Goal: Check status: Check status

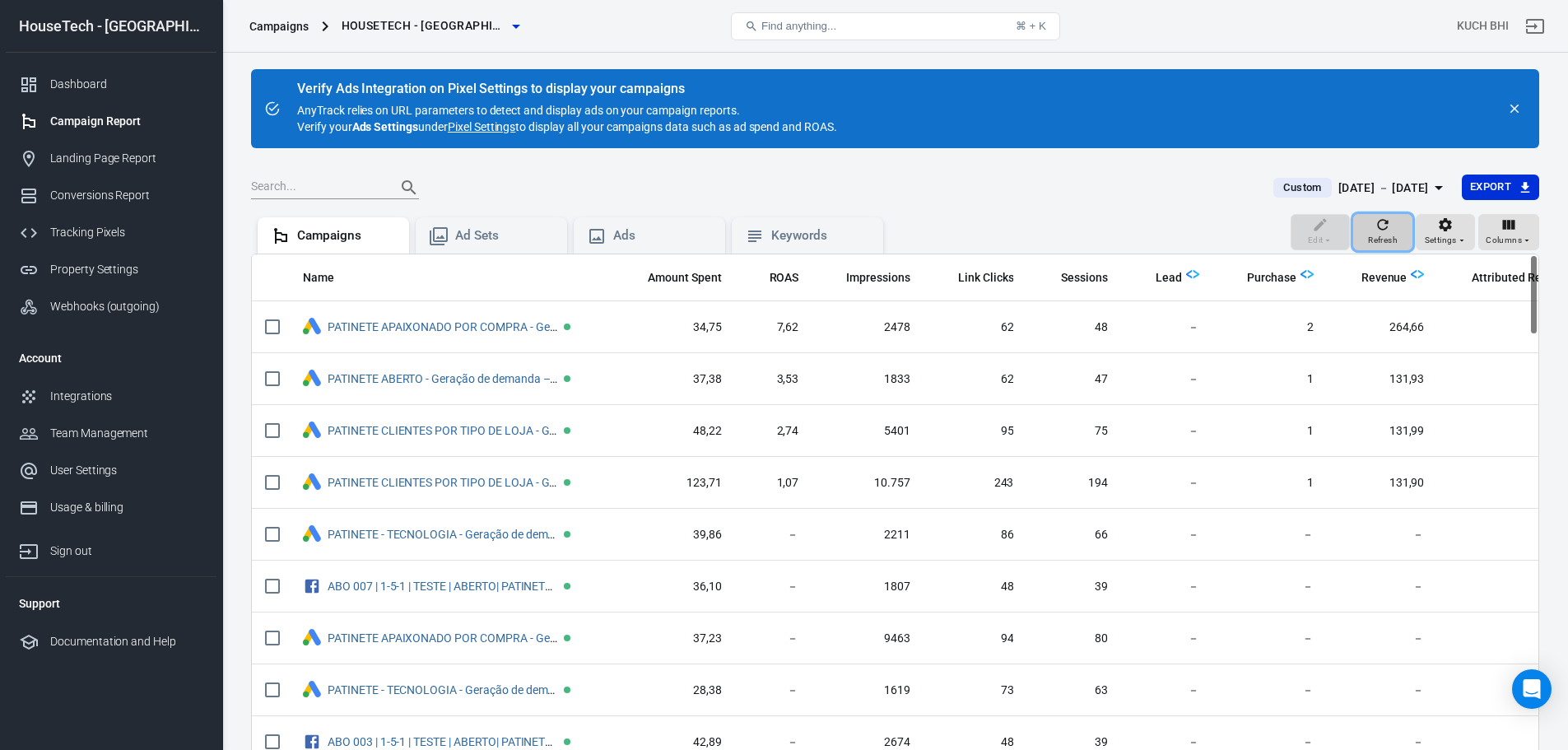
click at [1396, 237] on span "Refresh" at bounding box center [1383, 240] width 29 height 15
click at [141, 80] on div "Dashboard" at bounding box center [126, 84] width 153 height 17
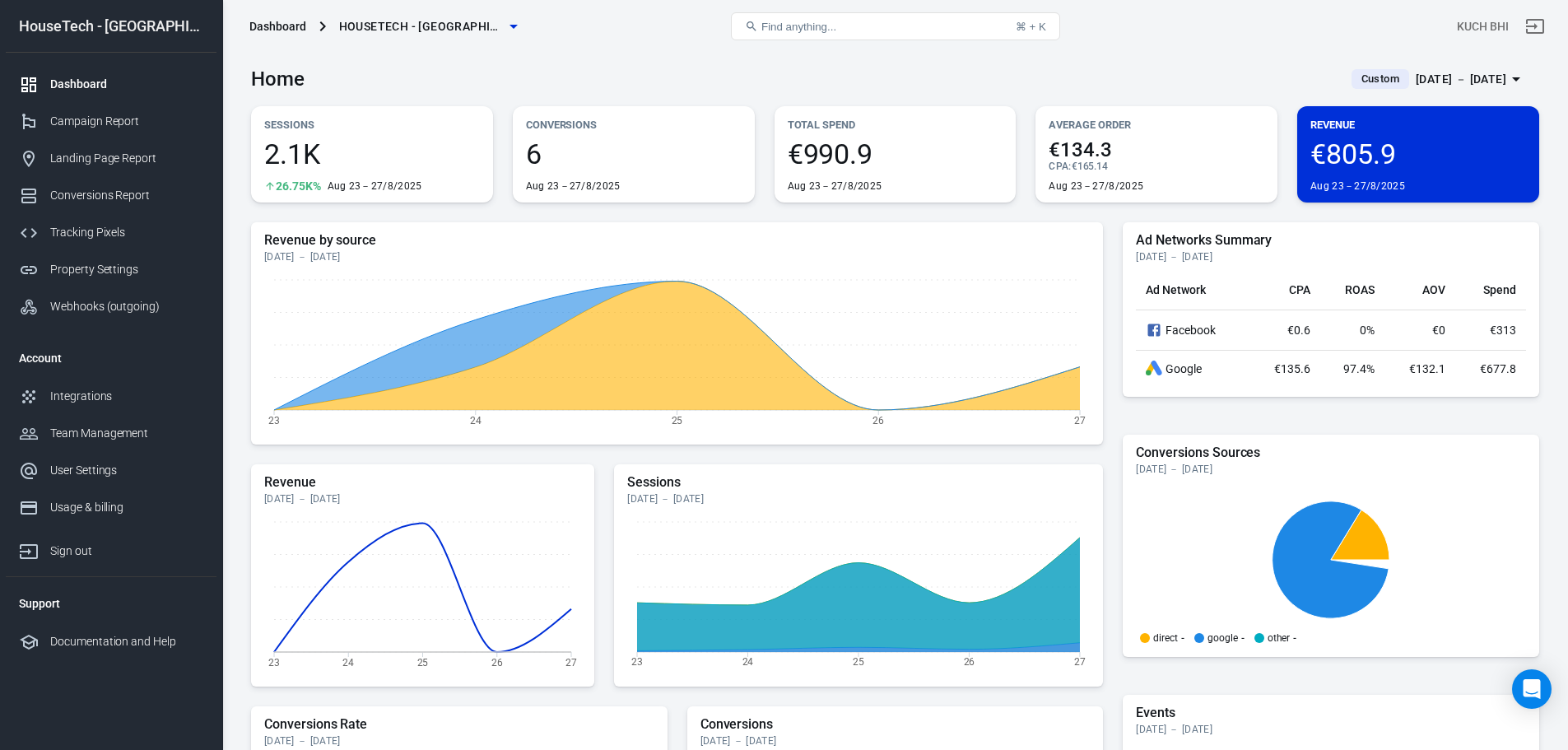
click at [1355, 80] on span "Custom" at bounding box center [1380, 79] width 51 height 16
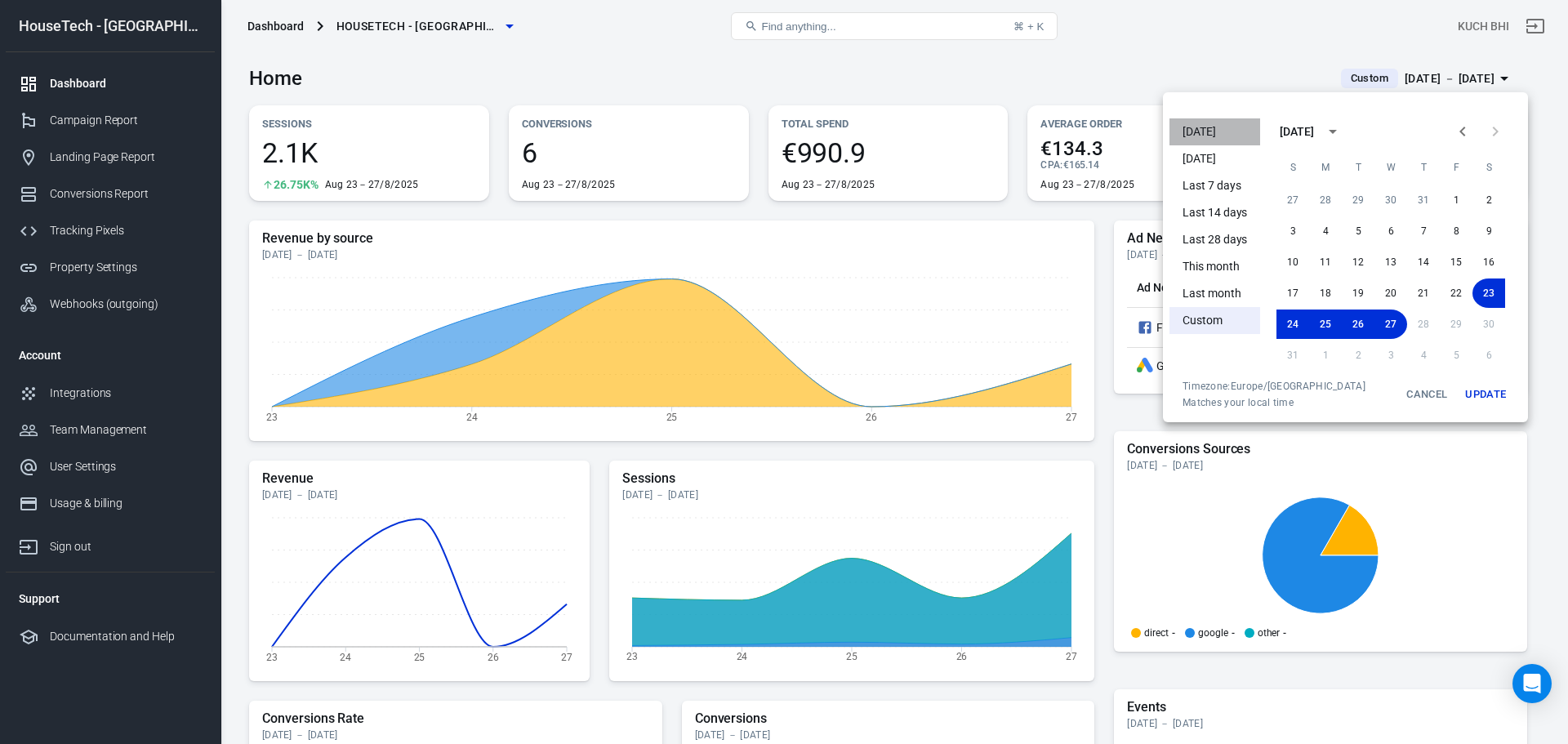
click at [1226, 129] on li "[DATE]" at bounding box center [1215, 132] width 90 height 27
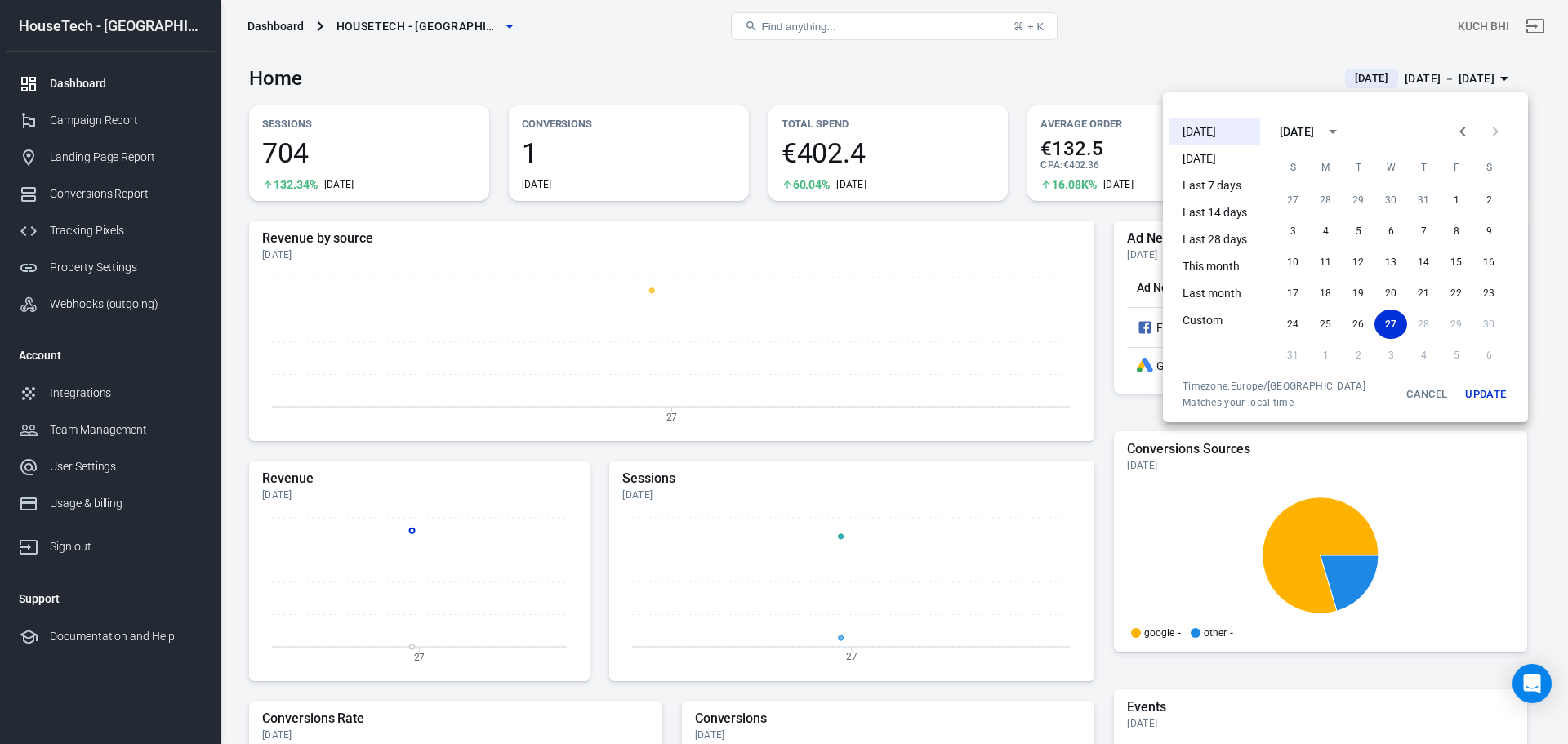
click at [1499, 525] on div at bounding box center [784, 372] width 1568 height 744
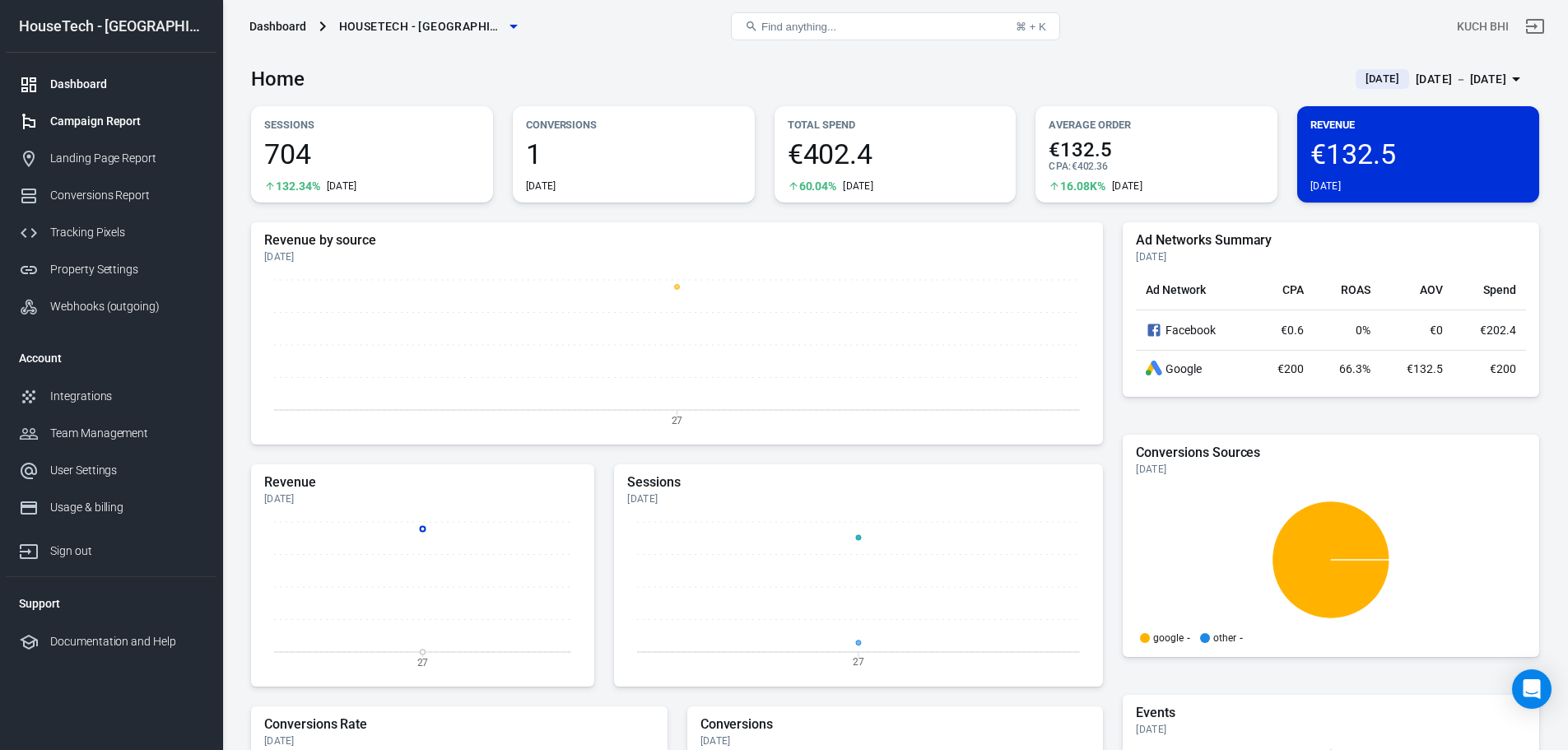
click at [120, 110] on link "Campaign Report" at bounding box center [111, 121] width 211 height 37
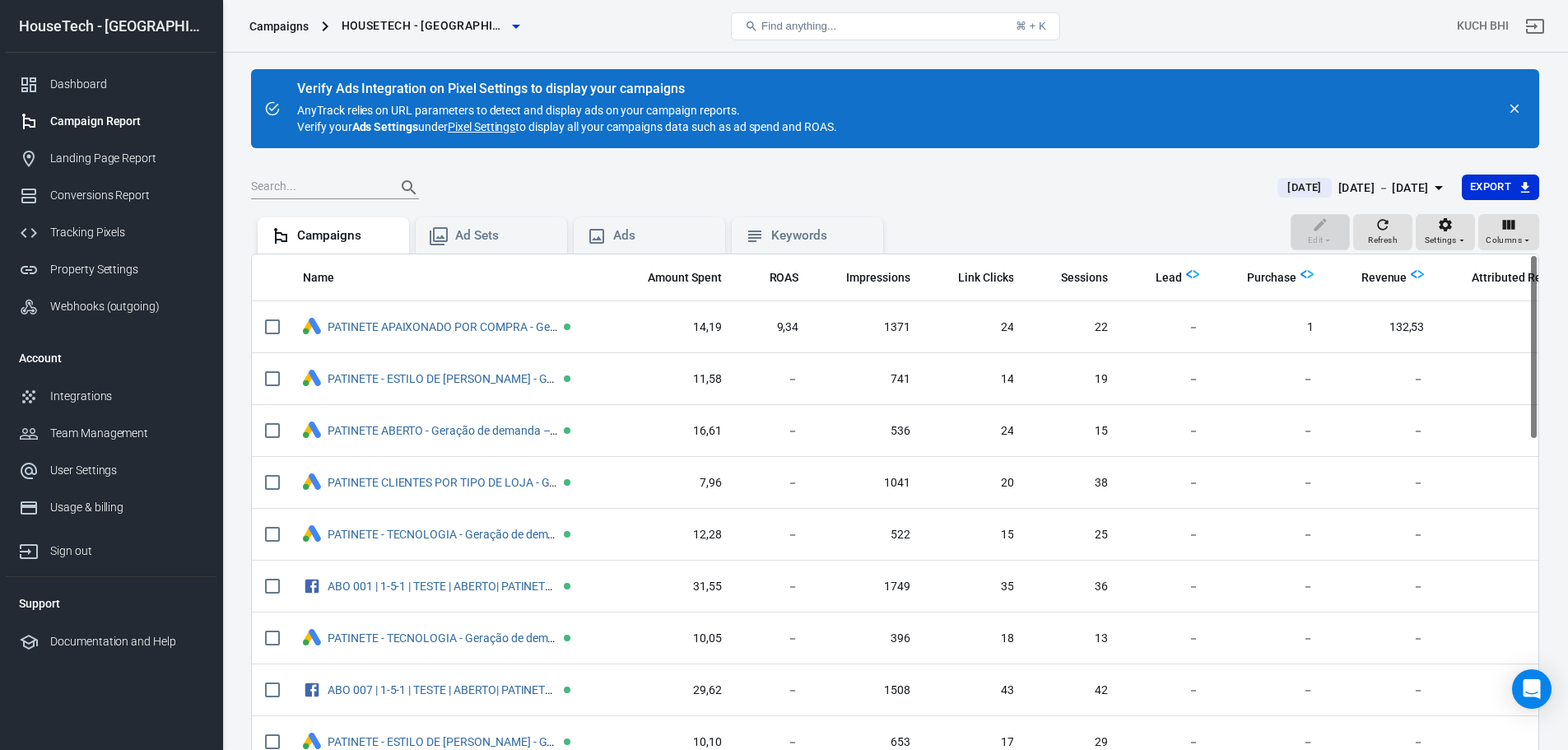
click at [1338, 192] on div "[DATE] － [DATE]" at bounding box center [1383, 188] width 90 height 21
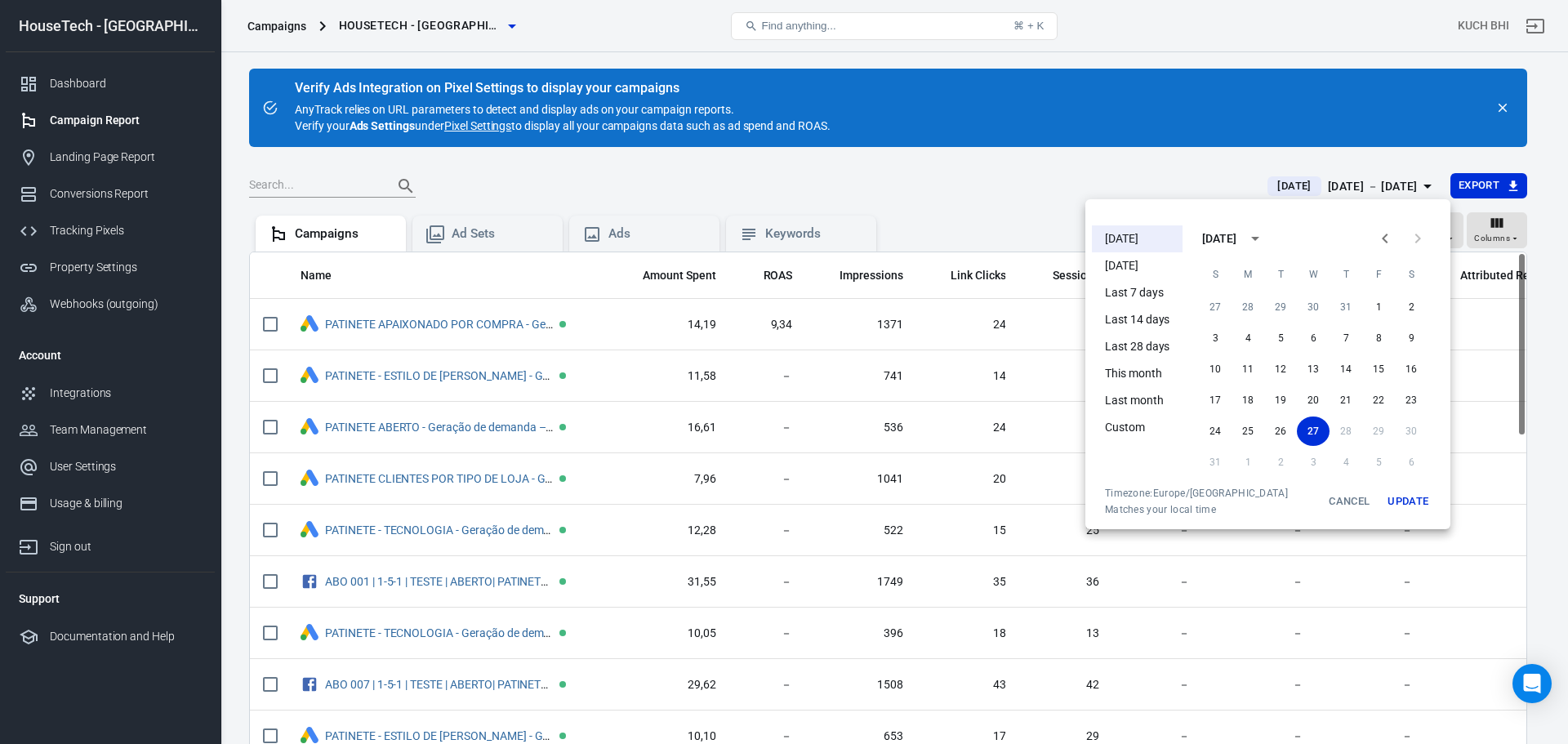
click at [691, 192] on div at bounding box center [784, 372] width 1568 height 744
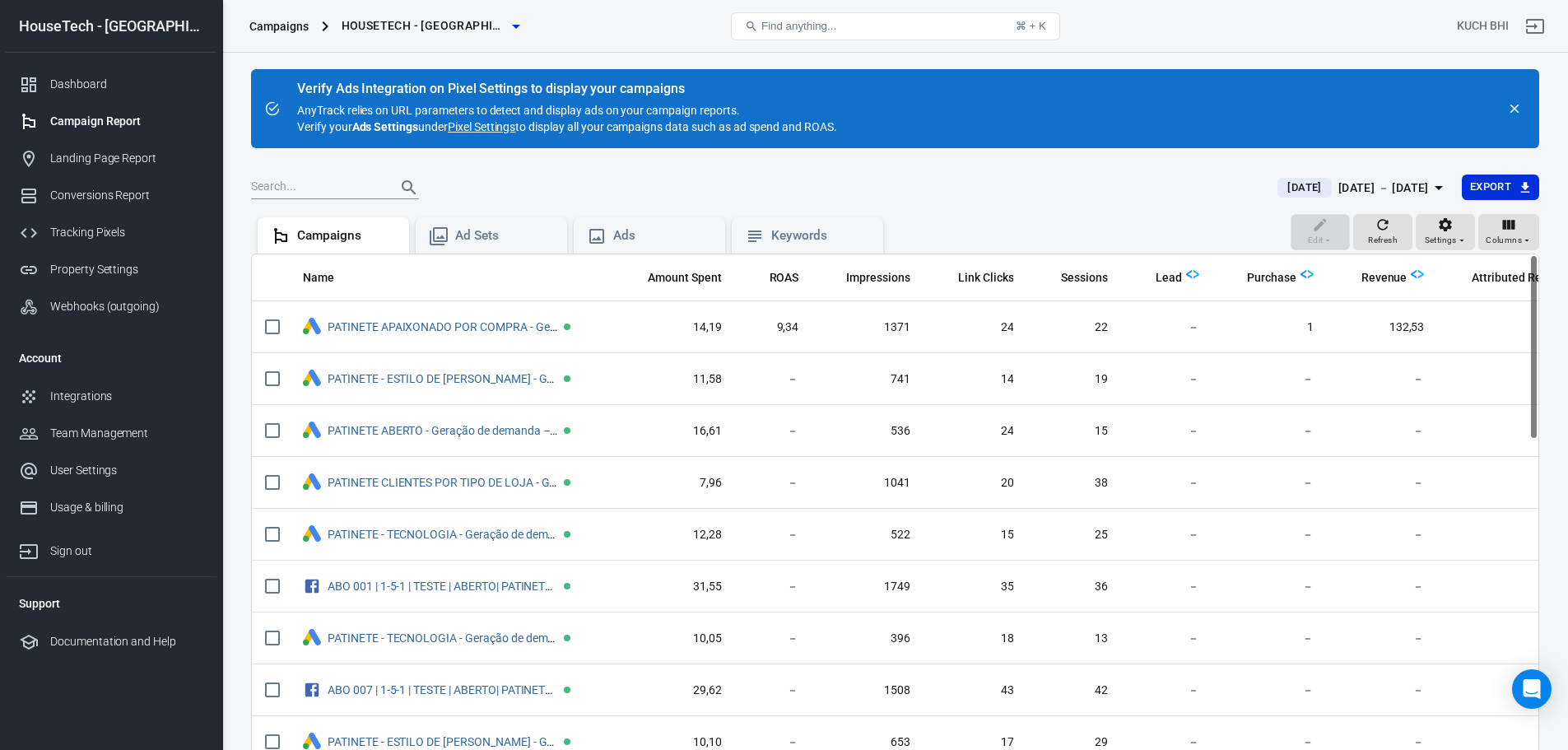
click at [1383, 176] on button "[DATE] [DATE] － [DATE]" at bounding box center [1363, 188] width 197 height 27
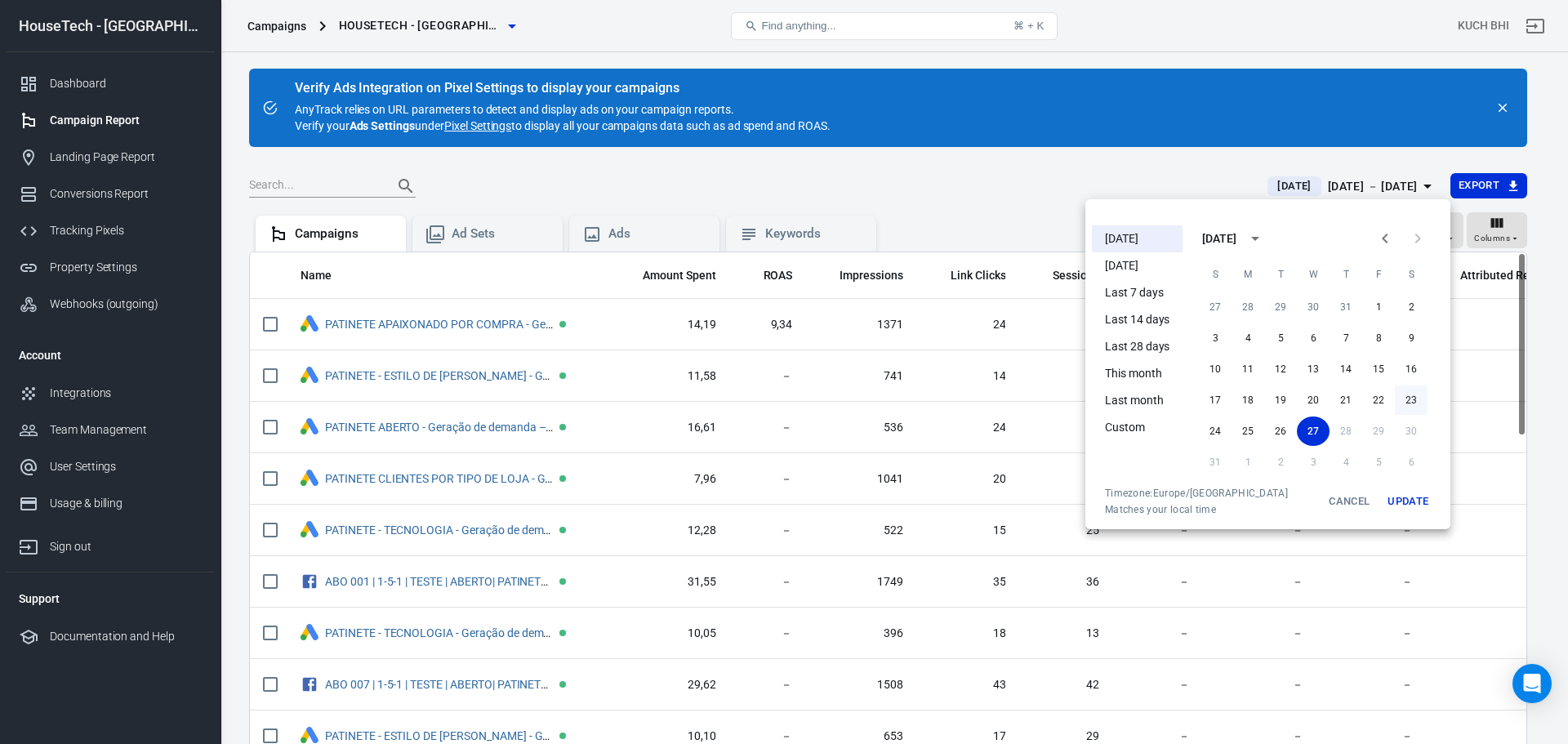
click at [1408, 401] on button "23" at bounding box center [1411, 400] width 33 height 29
click at [1319, 429] on button "27" at bounding box center [1313, 431] width 33 height 29
click at [1411, 497] on button "Update" at bounding box center [1408, 501] width 52 height 29
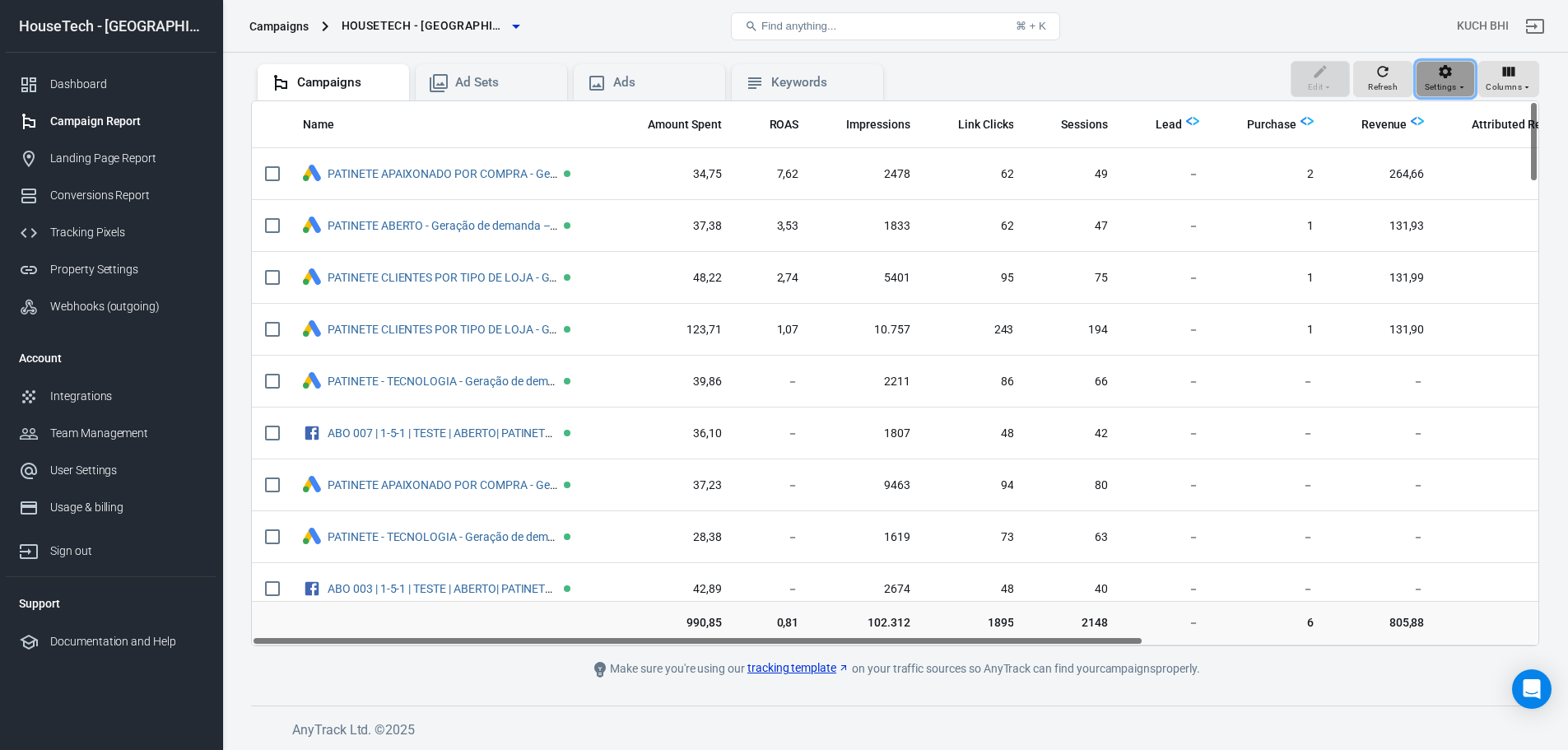
click at [1440, 73] on icon "button" at bounding box center [1446, 72] width 16 height 16
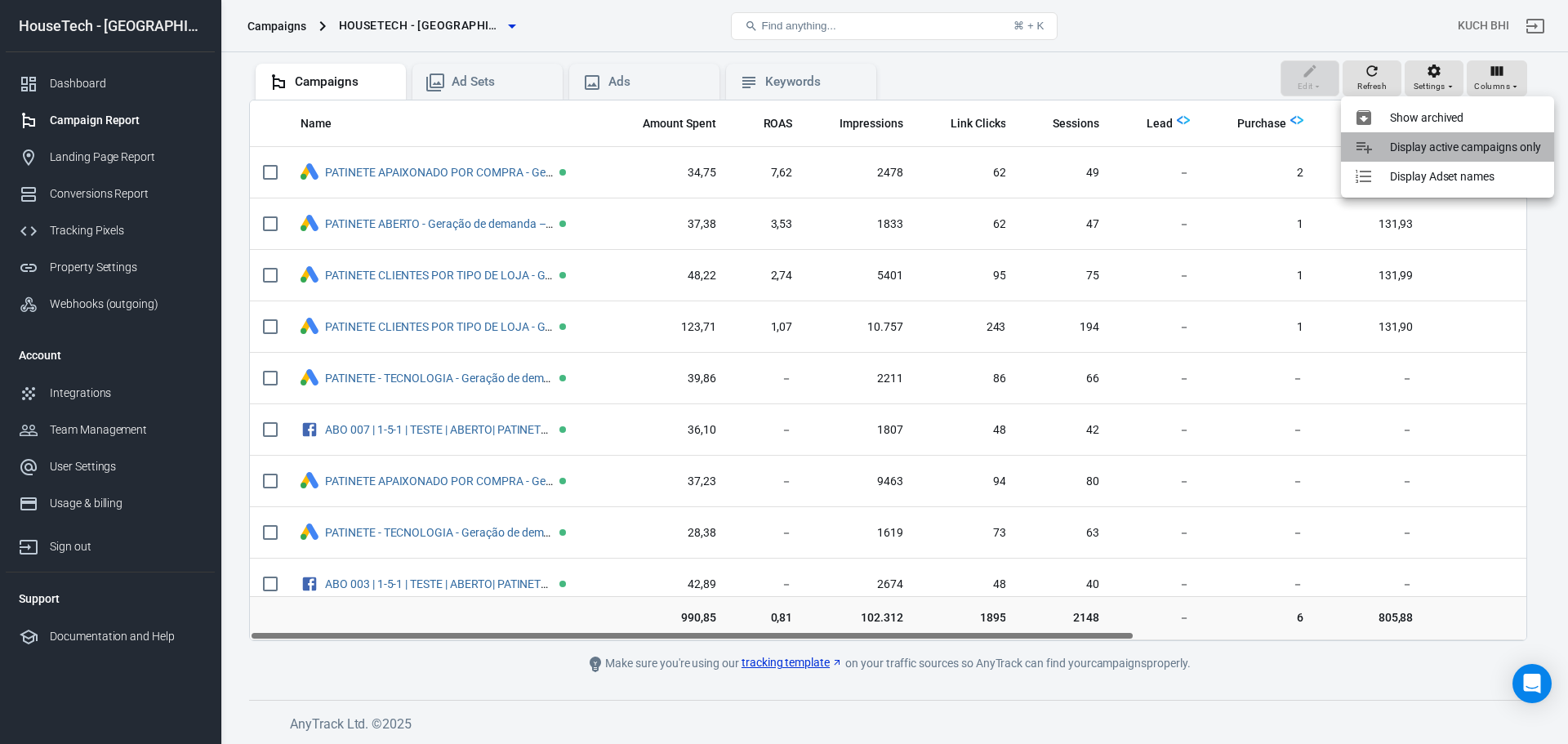
click at [1451, 148] on p "Display active campaigns only" at bounding box center [1465, 147] width 151 height 17
